Goal: Information Seeking & Learning: Learn about a topic

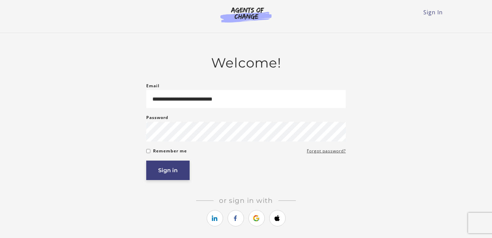
click at [176, 167] on button "Sign in" at bounding box center [167, 170] width 43 height 19
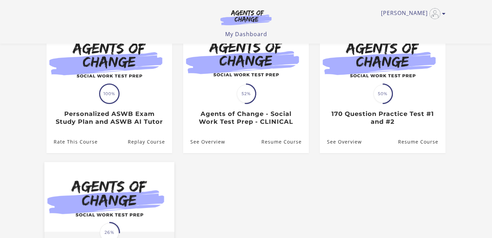
scroll to position [80, 0]
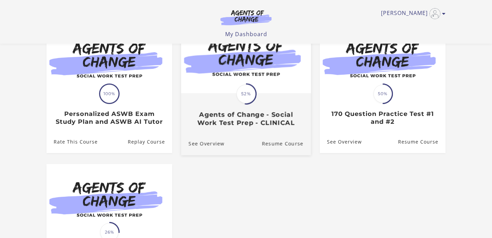
click at [231, 114] on h3 "Agents of Change - Social Work Test Prep - CLINICAL" at bounding box center [246, 119] width 115 height 16
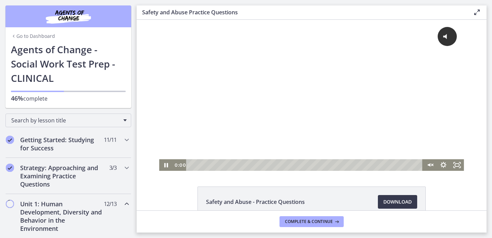
drag, startPoint x: 220, startPoint y: 164, endPoint x: 173, endPoint y: 164, distance: 46.5
click at [173, 164] on div "0:00 0:00" at bounding box center [298, 166] width 250 height 12
click at [432, 165] on icon "Unmute" at bounding box center [432, 165] width 2 height 2
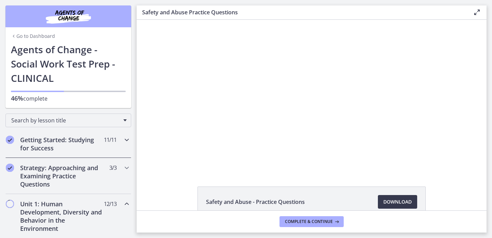
click at [90, 140] on h2 "Getting Started: Studying for Success" at bounding box center [61, 144] width 83 height 16
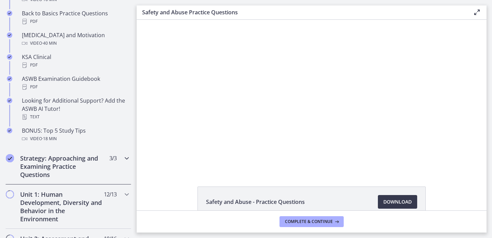
scroll to position [285, 0]
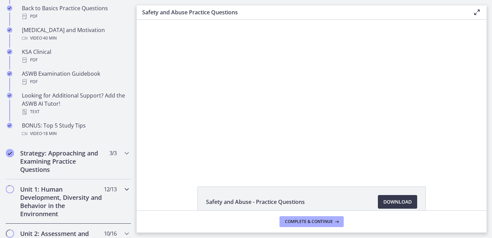
click at [78, 197] on h2 "Unit 1: Human Development, Diversity and Behavior in the Environment" at bounding box center [61, 201] width 83 height 33
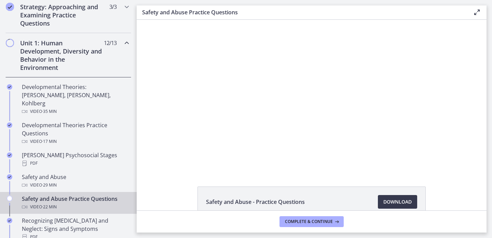
scroll to position [156, 0]
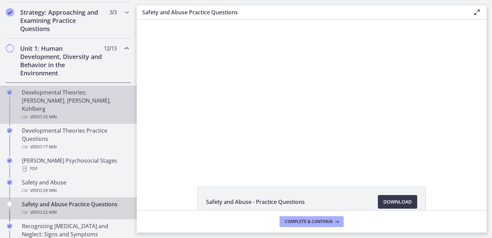
click at [92, 89] on div "Developmental Theories: Erikson, Piaget, Kohlberg Video · 35 min" at bounding box center [75, 104] width 107 height 33
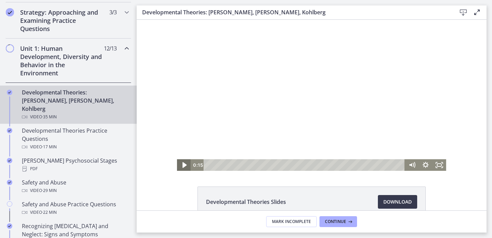
click at [186, 165] on icon "Play Video" at bounding box center [184, 165] width 16 height 14
click at [186, 165] on icon "Pause" at bounding box center [184, 166] width 14 height 12
click at [186, 165] on icon "Play Video" at bounding box center [184, 165] width 16 height 14
click at [439, 167] on rect "Fullscreen" at bounding box center [439, 165] width 5 height 3
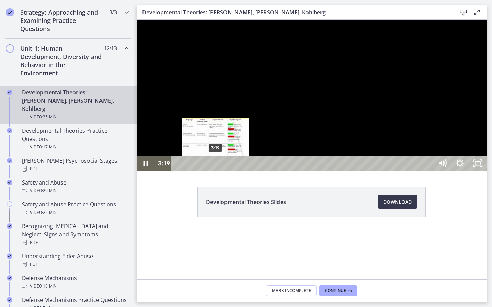
drag, startPoint x: 222, startPoint y: 320, endPoint x: 215, endPoint y: 320, distance: 7.5
click at [215, 166] on div "Playbar" at bounding box center [215, 163] width 5 height 5
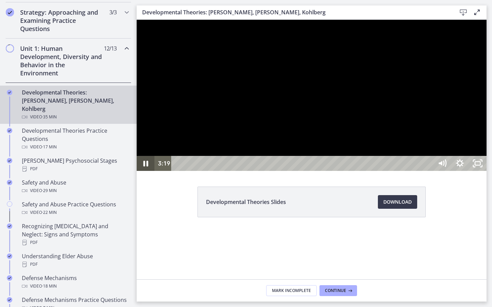
click at [144, 167] on icon "Pause" at bounding box center [145, 164] width 5 height 6
click at [144, 167] on icon "Play Video" at bounding box center [146, 164] width 4 height 6
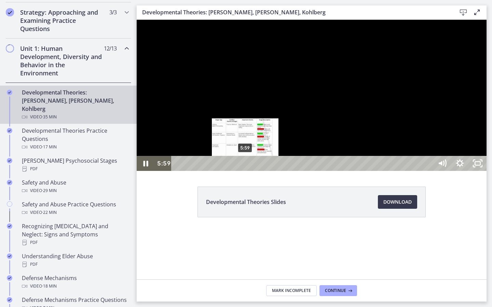
drag, startPoint x: 254, startPoint y: 319, endPoint x: 246, endPoint y: 319, distance: 8.5
click at [246, 166] on div "Playbar" at bounding box center [245, 163] width 5 height 5
drag, startPoint x: 255, startPoint y: 320, endPoint x: 247, endPoint y: 320, distance: 8.2
click at [247, 166] on div "Playbar" at bounding box center [247, 163] width 5 height 5
click at [245, 166] on div "Playbar" at bounding box center [244, 163] width 5 height 5
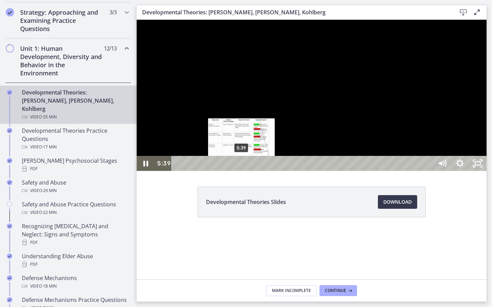
drag, startPoint x: 245, startPoint y: 321, endPoint x: 241, endPoint y: 320, distance: 3.4
click at [241, 166] on div "Playbar" at bounding box center [241, 163] width 5 height 5
click at [239, 166] on div "Playbar" at bounding box center [238, 163] width 5 height 5
click at [236, 166] on div "Playbar" at bounding box center [235, 163] width 5 height 5
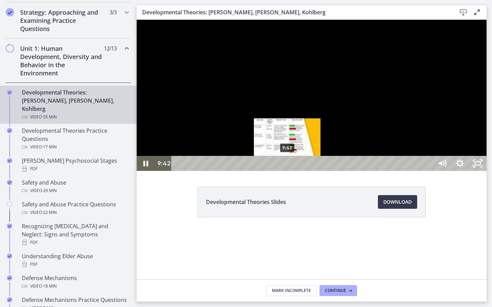
drag, startPoint x: 292, startPoint y: 319, endPoint x: 288, endPoint y: 319, distance: 4.1
click at [288, 166] on div "Playbar" at bounding box center [287, 163] width 5 height 5
drag, startPoint x: 288, startPoint y: 319, endPoint x: 284, endPoint y: 320, distance: 3.9
click at [284, 166] on div "Playbar" at bounding box center [283, 163] width 5 height 5
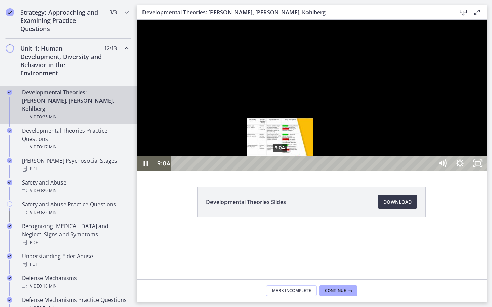
drag, startPoint x: 284, startPoint y: 320, endPoint x: 280, endPoint y: 320, distance: 3.8
click at [280, 166] on div "Playbar" at bounding box center [279, 163] width 5 height 5
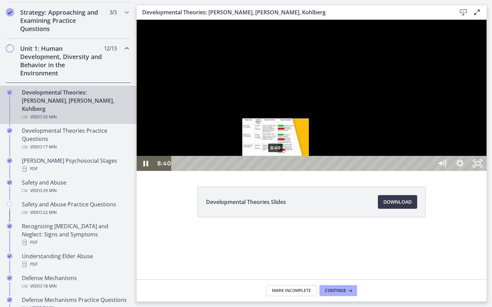
drag, startPoint x: 280, startPoint y: 320, endPoint x: 276, endPoint y: 320, distance: 4.1
click at [276, 166] on div "Playbar" at bounding box center [275, 163] width 5 height 5
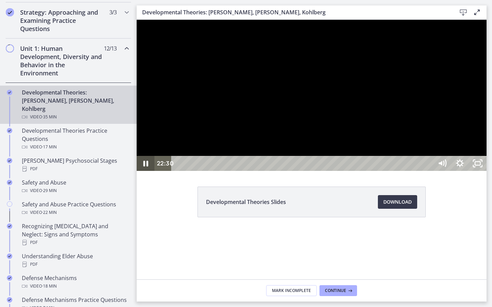
click at [150, 171] on icon "Pause" at bounding box center [146, 163] width 18 height 15
click at [140, 171] on icon "Play Video" at bounding box center [146, 163] width 18 height 15
click at [141, 173] on icon "Pause" at bounding box center [145, 164] width 21 height 18
click at [143, 171] on icon "Play Video" at bounding box center [146, 163] width 18 height 15
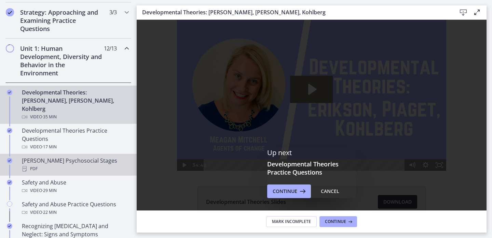
scroll to position [173, 0]
